Goal: Check status: Check status

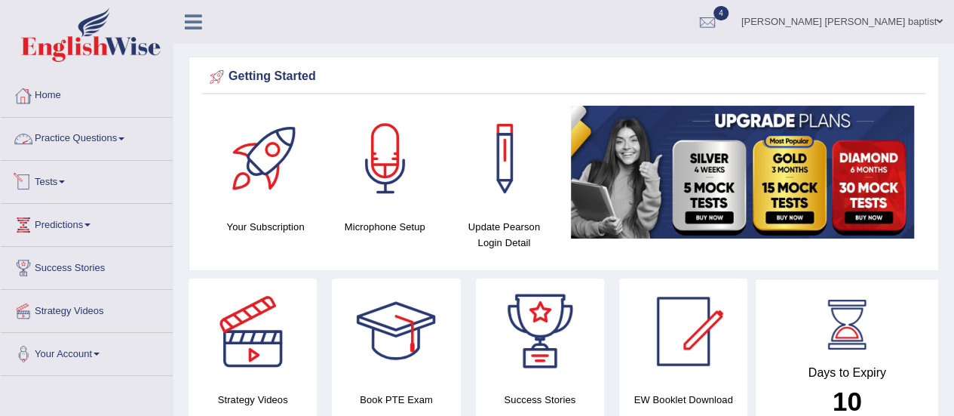
click at [61, 186] on link "Tests" at bounding box center [87, 180] width 172 height 38
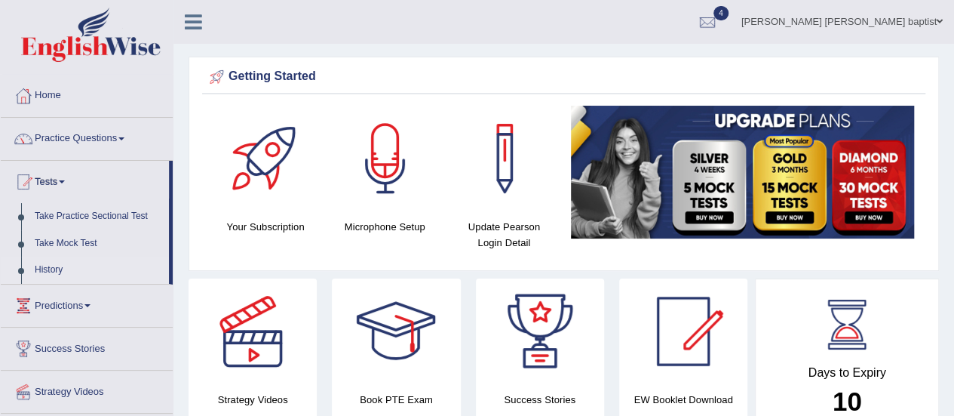
click at [51, 261] on link "History" at bounding box center [98, 270] width 141 height 27
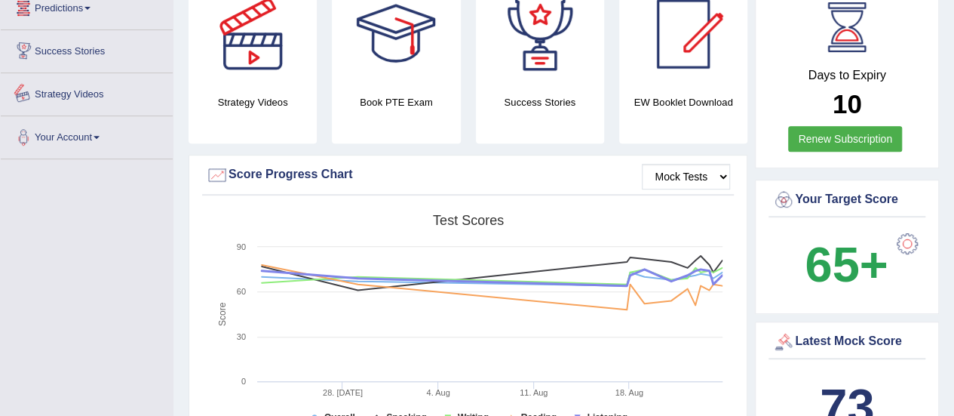
scroll to position [302, 0]
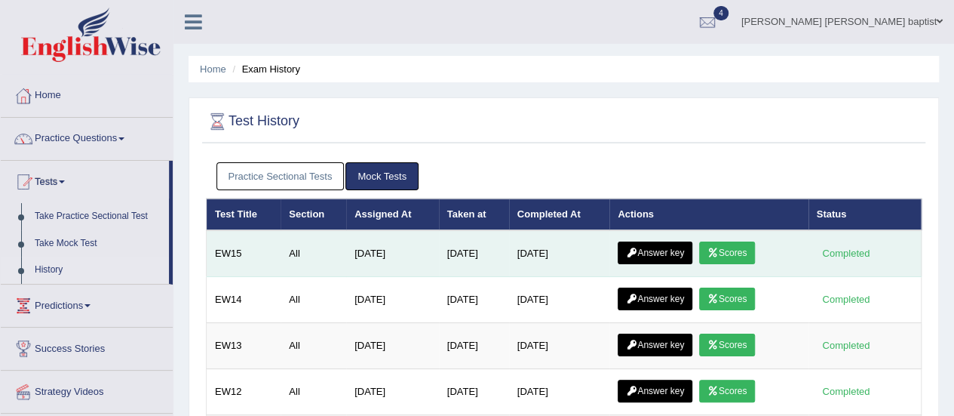
click at [727, 241] on link "Scores" at bounding box center [727, 252] width 56 height 23
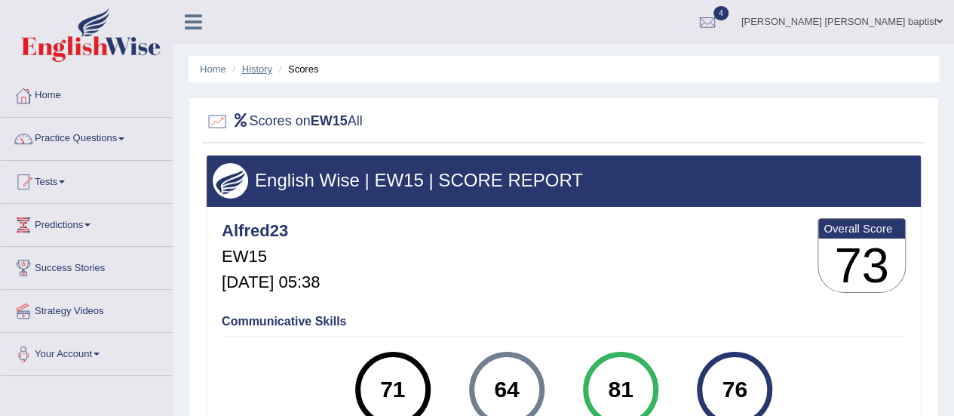
click at [261, 73] on link "History" at bounding box center [257, 68] width 30 height 11
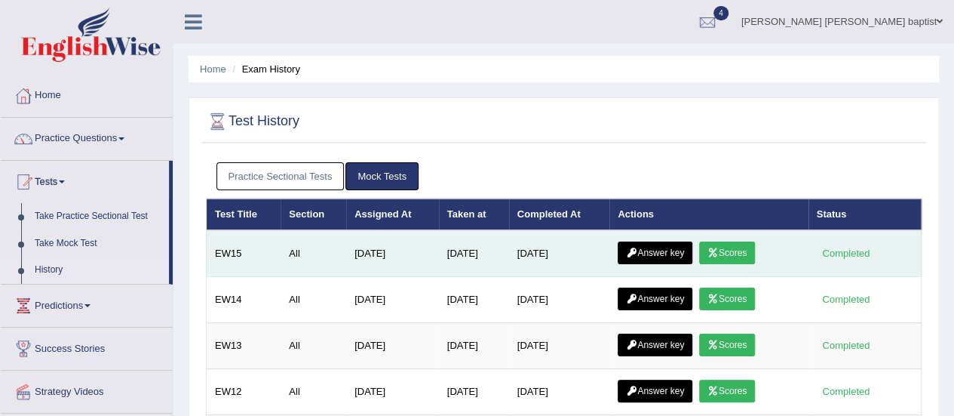
click at [665, 254] on link "Answer key" at bounding box center [655, 252] width 75 height 23
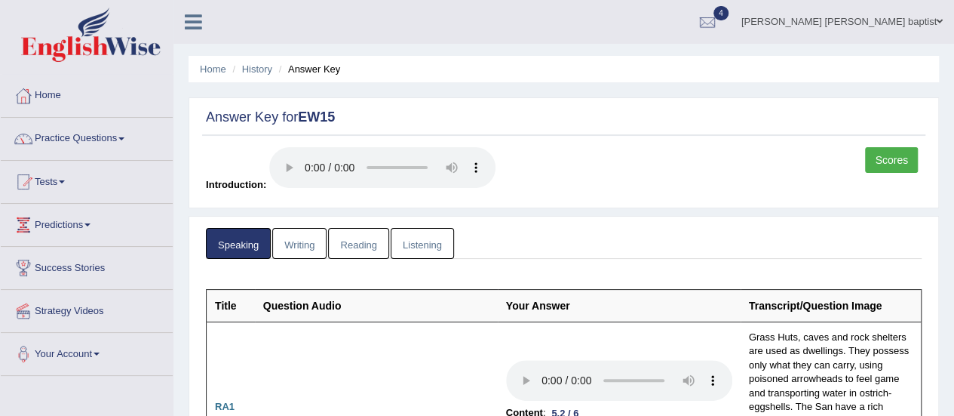
click at [300, 238] on link "Writing" at bounding box center [299, 243] width 54 height 31
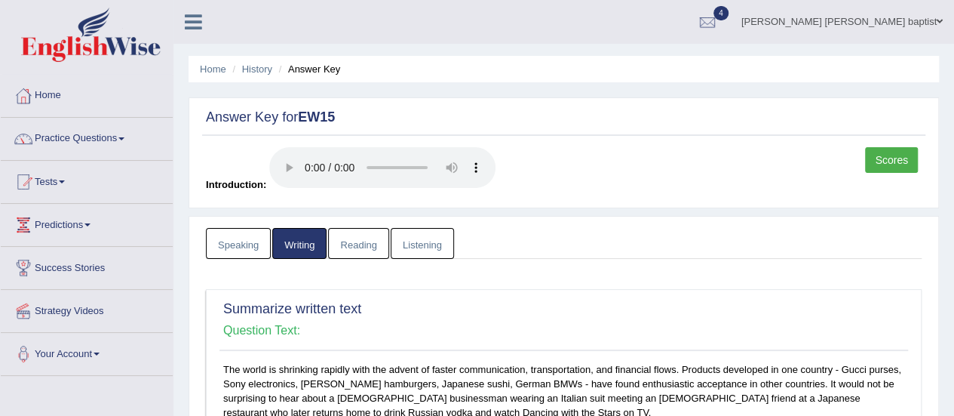
click at [352, 240] on link "Reading" at bounding box center [358, 243] width 60 height 31
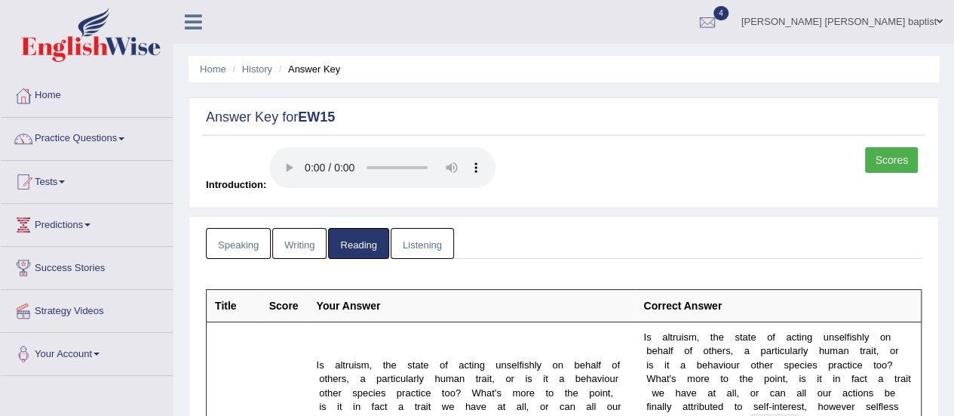
click at [430, 250] on link "Listening" at bounding box center [422, 243] width 63 height 31
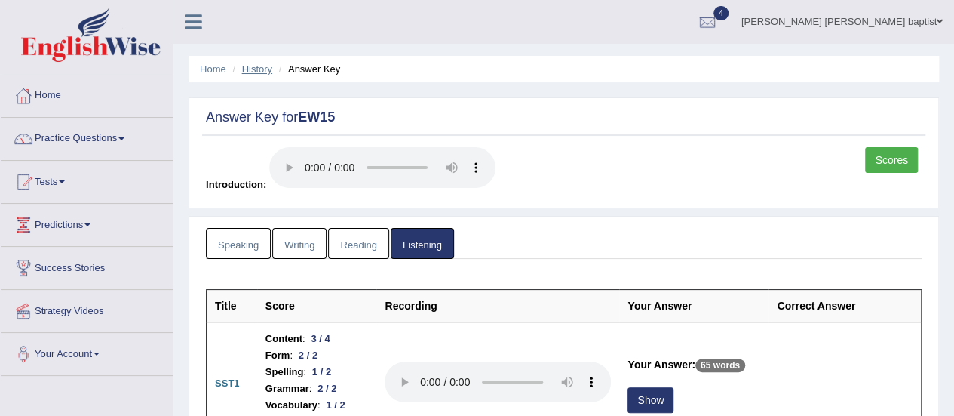
click at [267, 73] on link "History" at bounding box center [257, 68] width 30 height 11
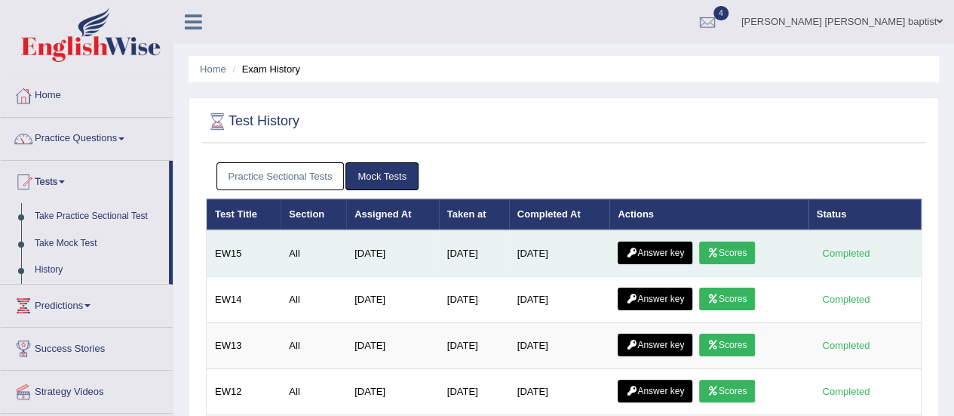
click at [730, 242] on link "Scores" at bounding box center [727, 252] width 56 height 23
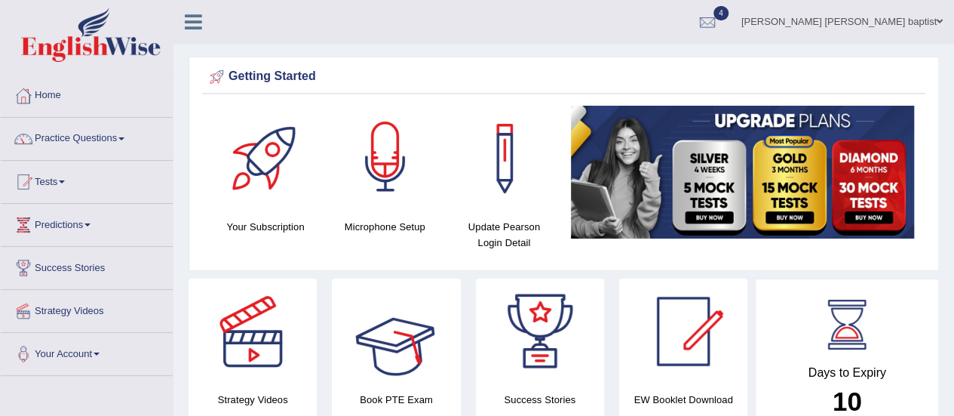
drag, startPoint x: 335, startPoint y: 219, endPoint x: 420, endPoint y: 289, distance: 110.4
